Goal: Task Accomplishment & Management: Use online tool/utility

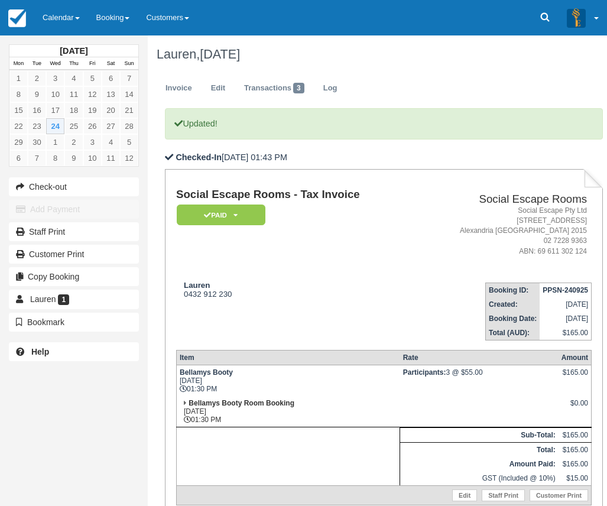
click at [297, 277] on td "Lauren 0432 912 230" at bounding box center [295, 306] width 238 height 67
click at [57, 16] on link "Calendar" at bounding box center [61, 17] width 54 height 35
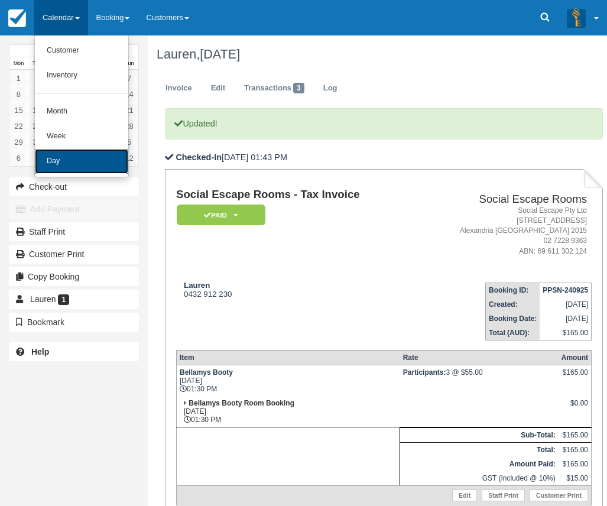
click at [76, 151] on link "Day" at bounding box center [81, 161] width 93 height 25
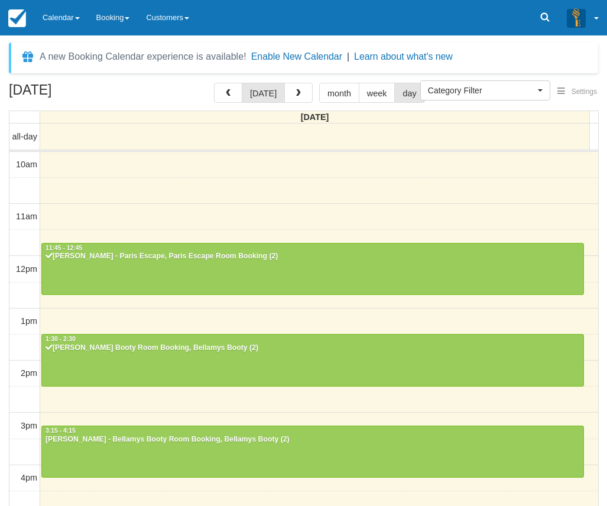
select select
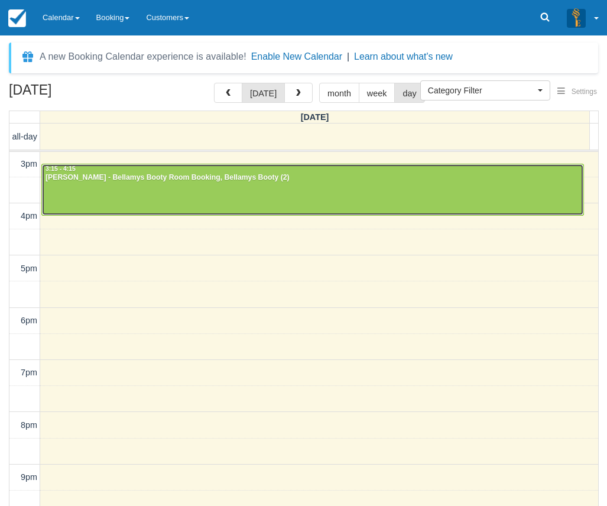
click at [102, 197] on div at bounding box center [312, 189] width 541 height 51
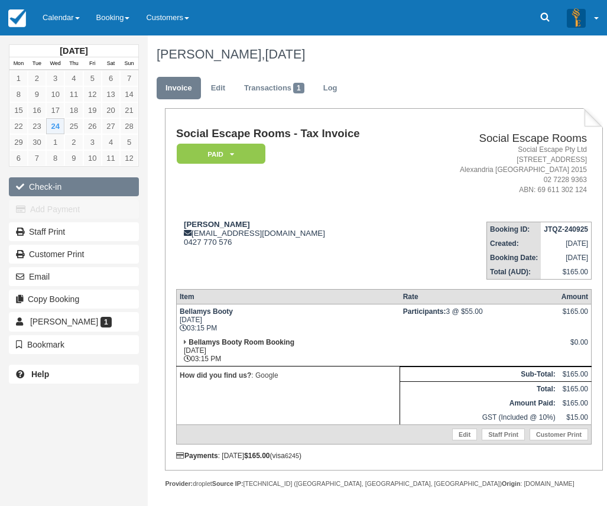
click at [75, 190] on button "Check-in" at bounding box center [74, 186] width 130 height 19
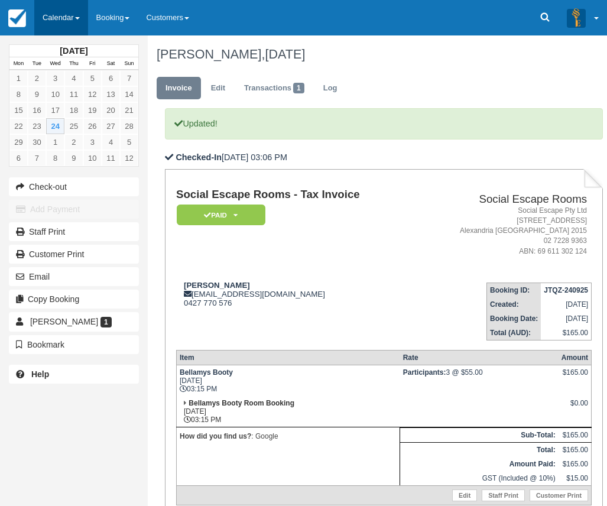
click at [57, 28] on link "Calendar" at bounding box center [61, 17] width 54 height 35
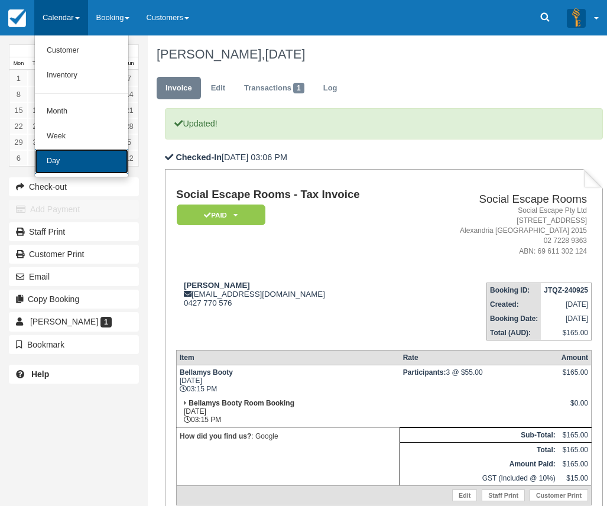
click at [82, 154] on link "Day" at bounding box center [81, 161] width 93 height 25
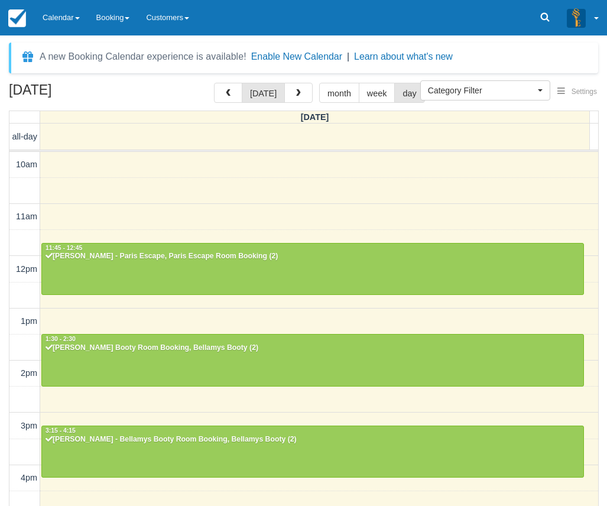
select select
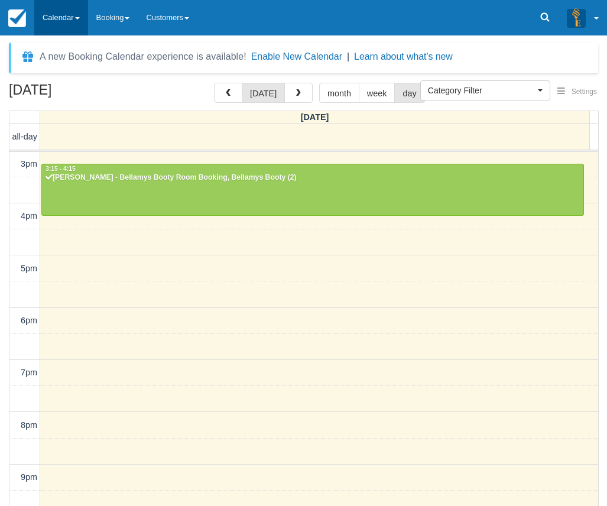
click at [66, 17] on link "Calendar" at bounding box center [61, 17] width 54 height 35
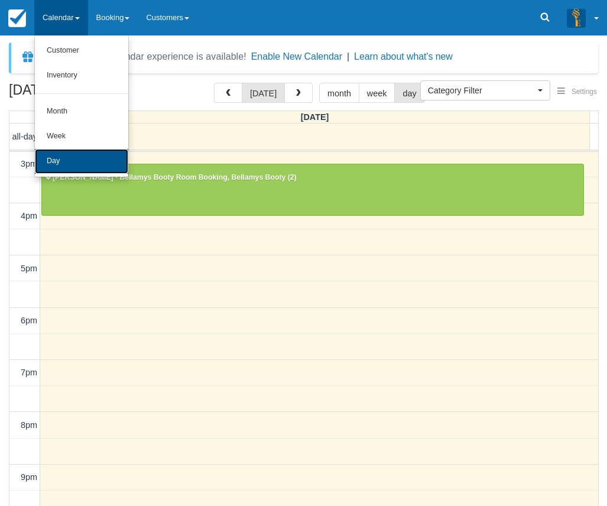
click at [69, 157] on link "Day" at bounding box center [81, 161] width 93 height 25
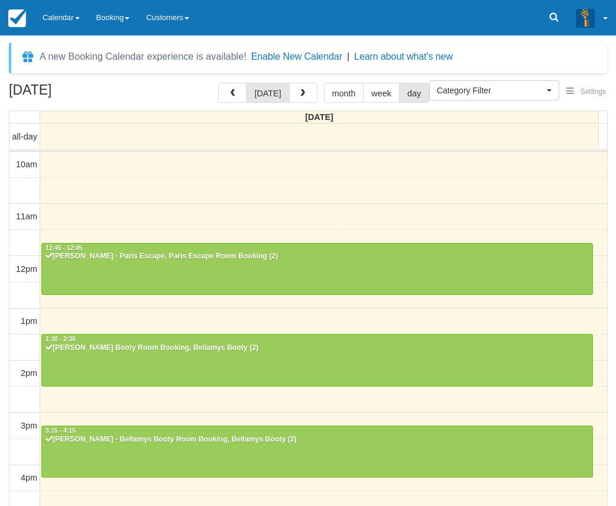
select select
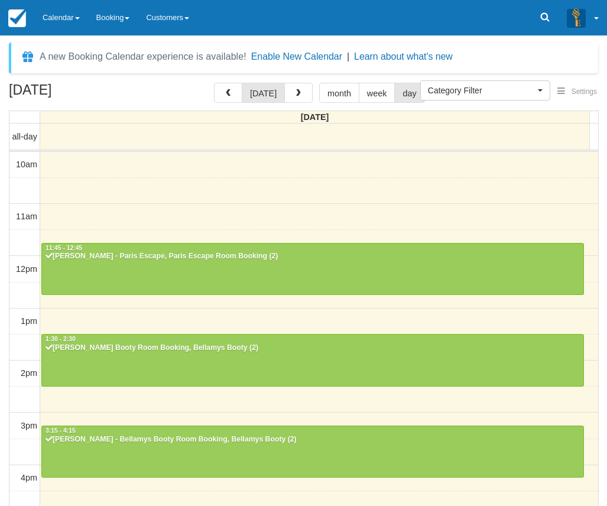
scroll to position [262, 0]
